Goal: Find specific page/section: Find specific page/section

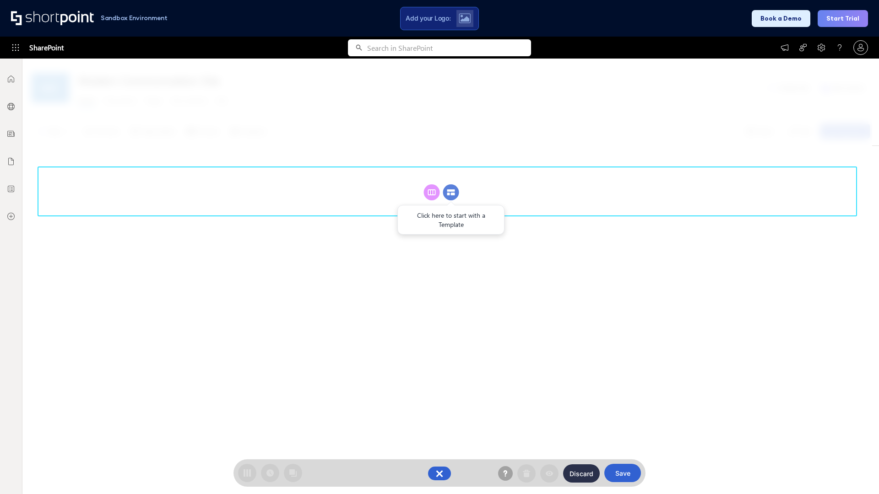
click at [451, 192] on circle at bounding box center [451, 193] width 16 height 16
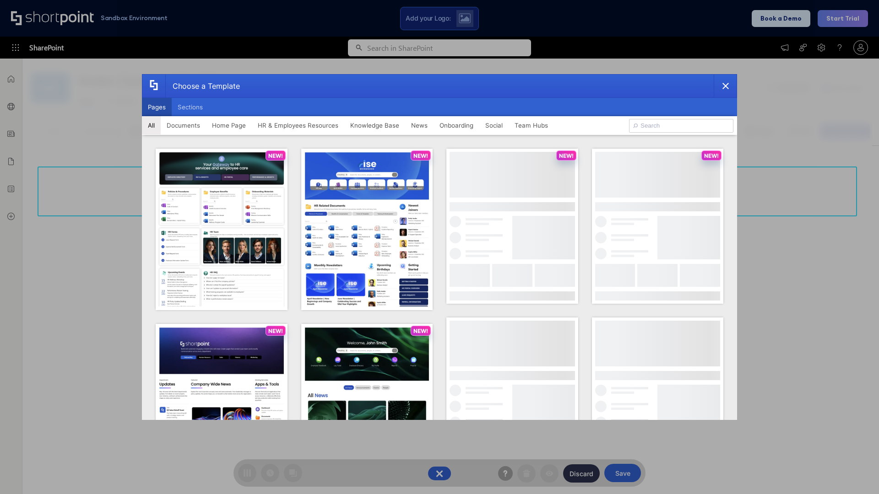
click at [157, 107] on button "Pages" at bounding box center [157, 107] width 30 height 18
type input "Social Layout 1"
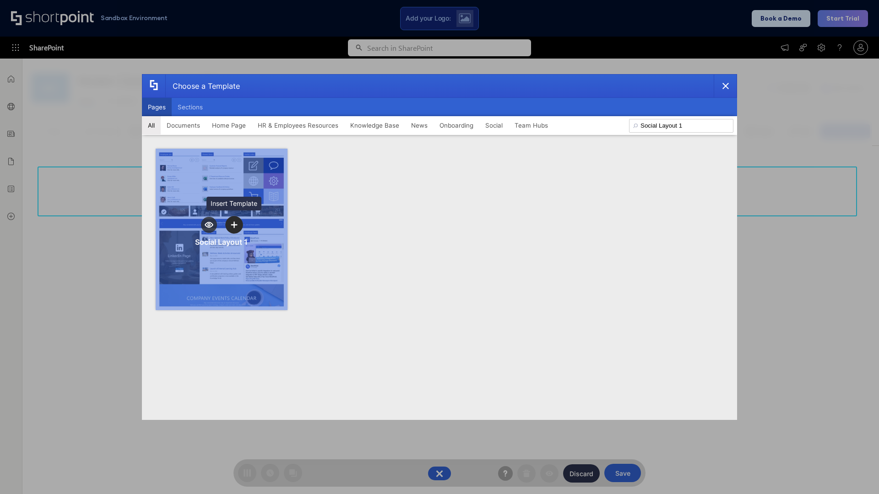
click at [234, 225] on icon "template selector" at bounding box center [234, 225] width 6 height 6
